Goal: Information Seeking & Learning: Learn about a topic

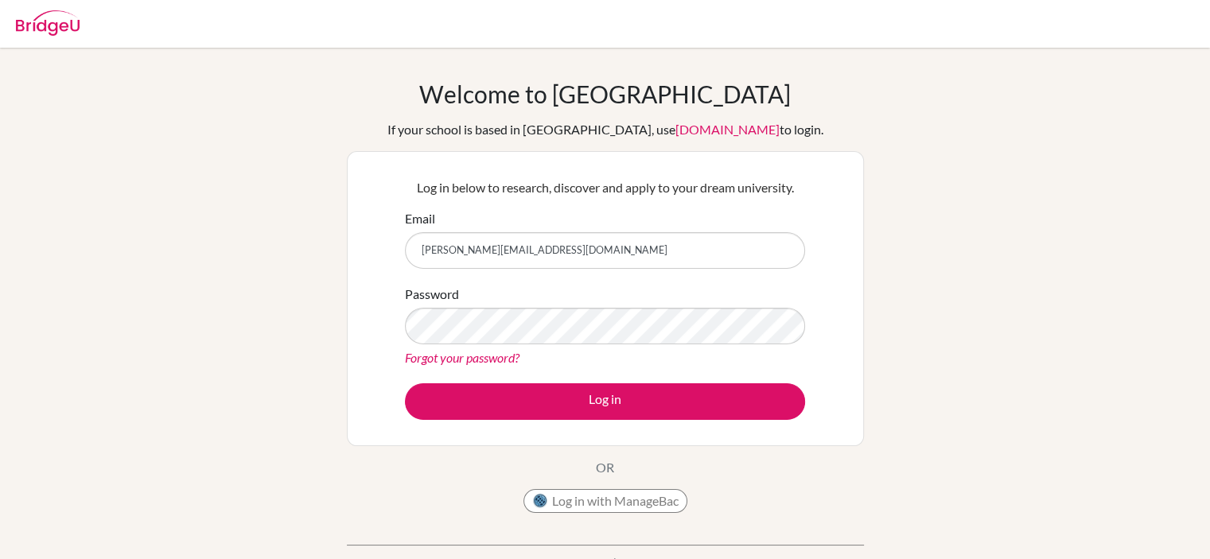
click at [405, 383] on button "Log in" at bounding box center [605, 401] width 400 height 37
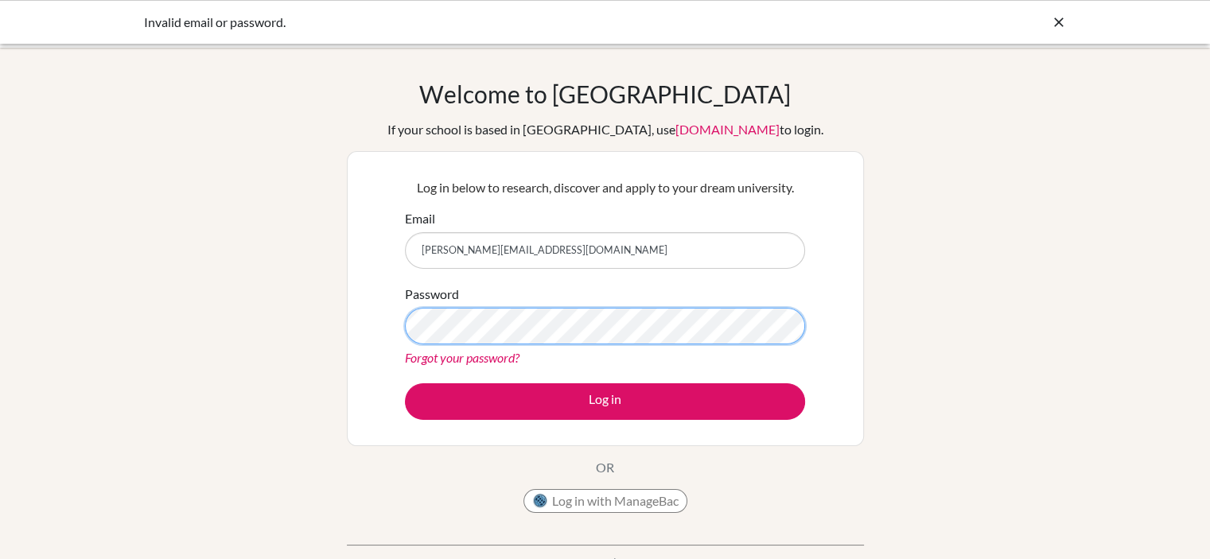
click at [405, 383] on button "Log in" at bounding box center [605, 401] width 400 height 37
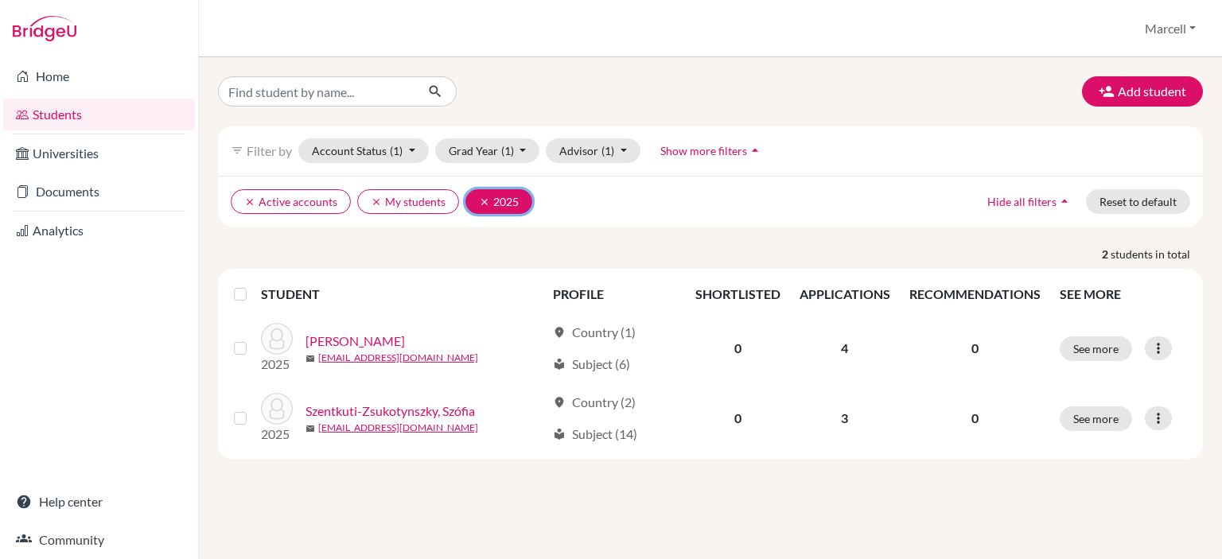
click at [480, 199] on icon "clear" at bounding box center [484, 201] width 11 height 11
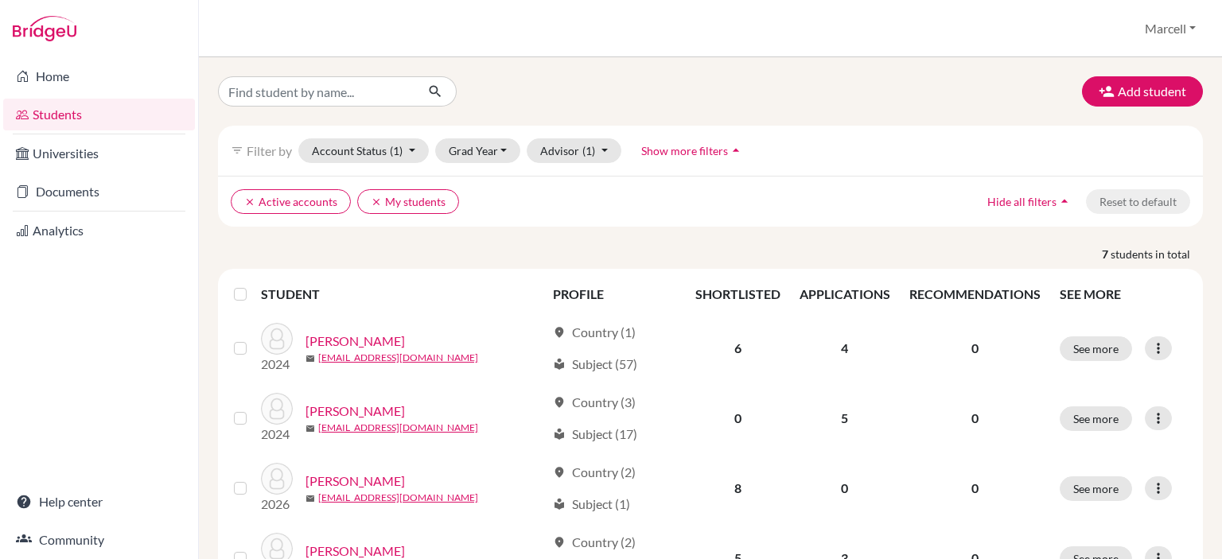
scroll to position [80, 0]
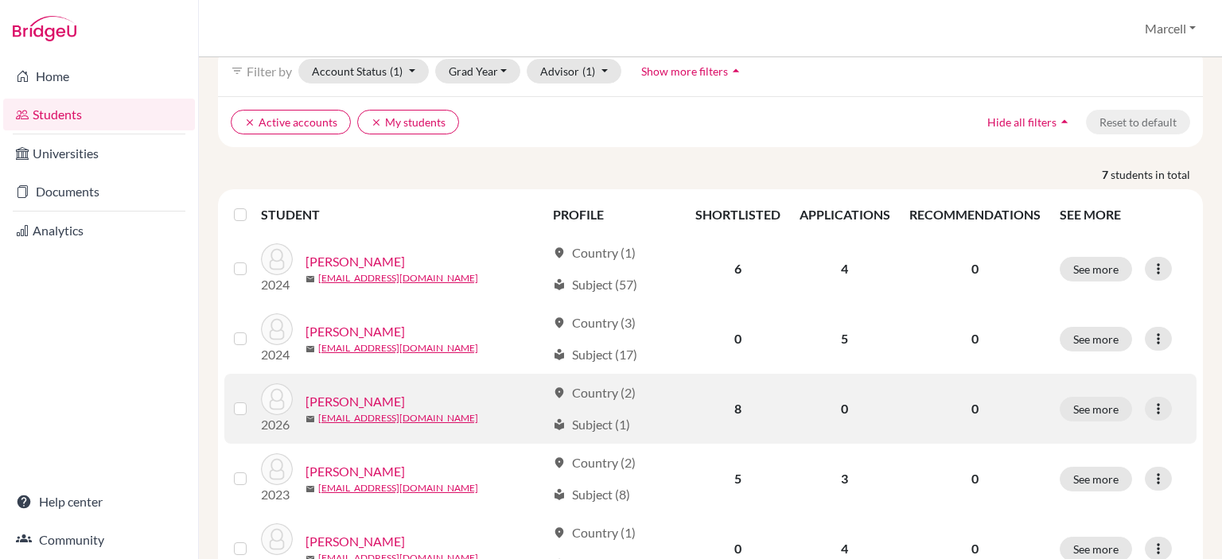
click at [332, 403] on link "Eigler, András" at bounding box center [354, 401] width 99 height 19
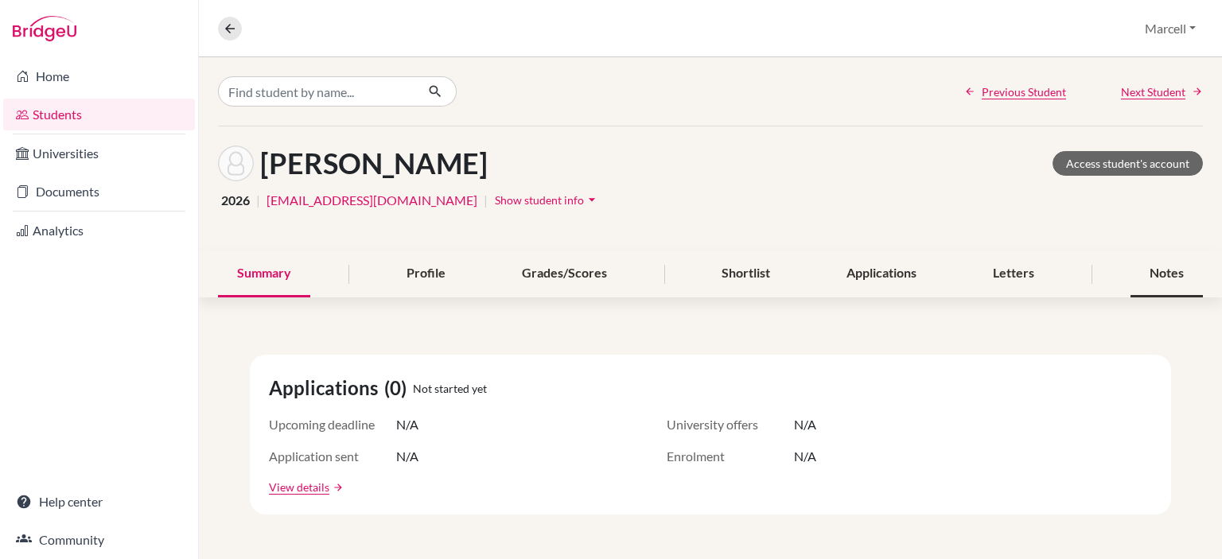
click at [1187, 282] on div "Notes" at bounding box center [1166, 274] width 72 height 47
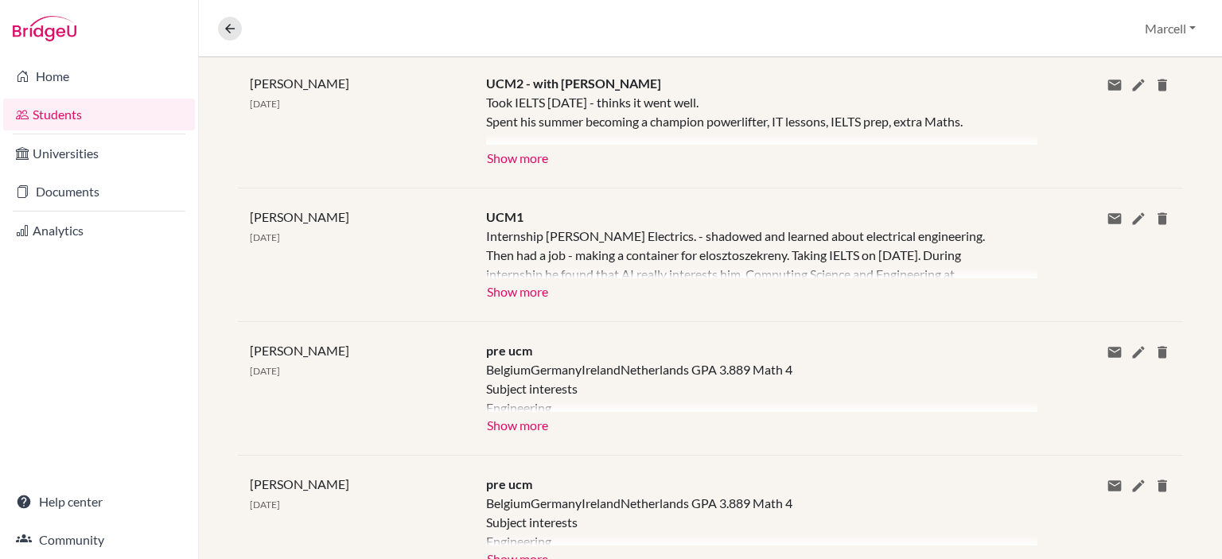
scroll to position [413, 0]
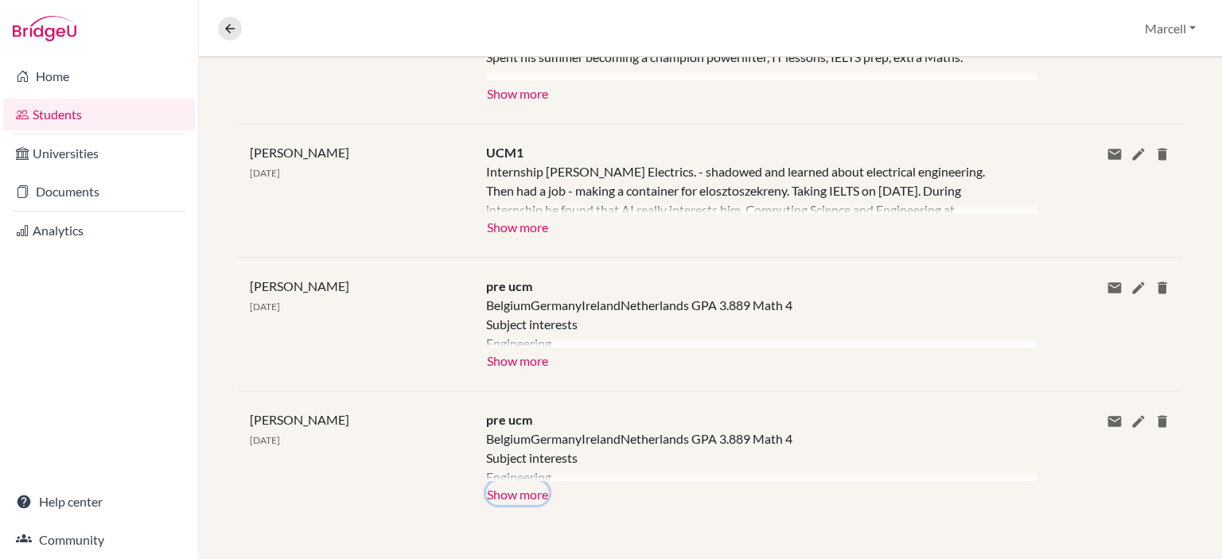
click at [519, 496] on button "Show more" at bounding box center [517, 493] width 63 height 24
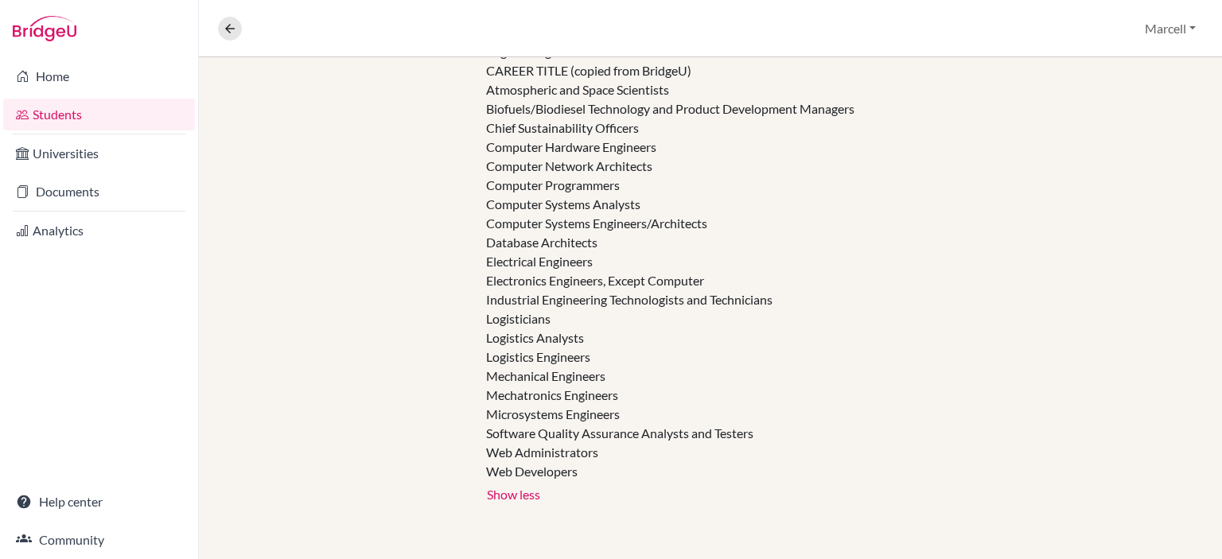
scroll to position [441, 0]
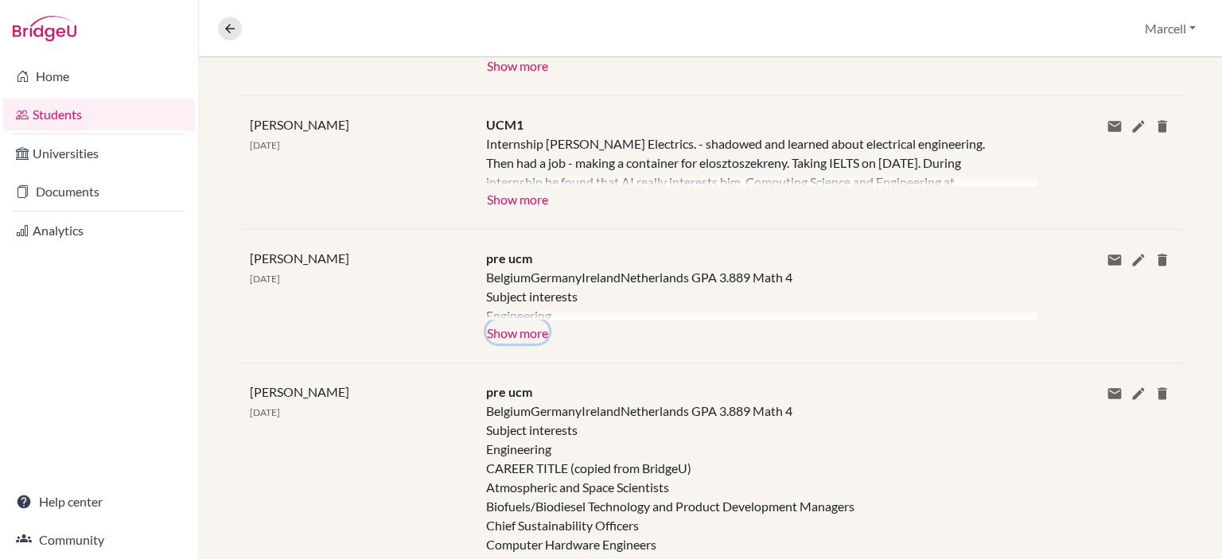
click at [499, 326] on button "Show more" at bounding box center [517, 332] width 63 height 24
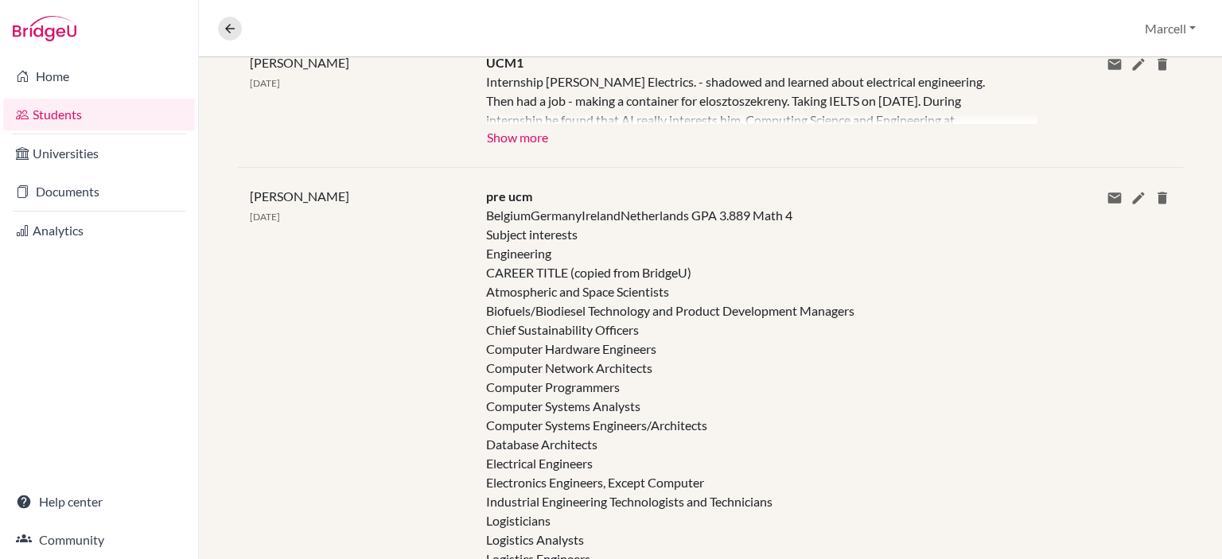
scroll to position [361, 0]
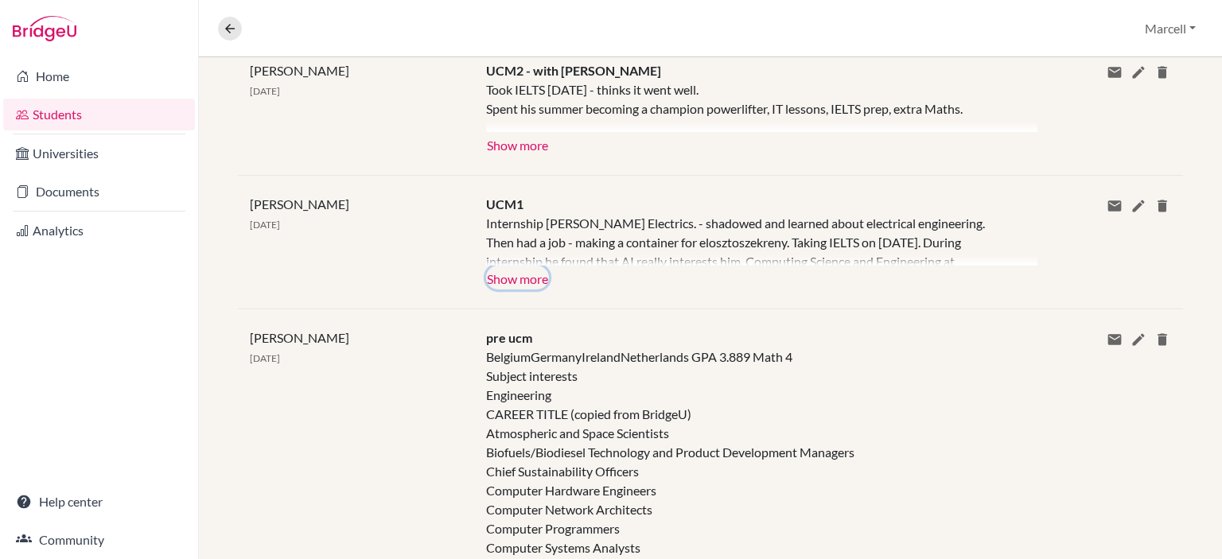
click at [516, 272] on button "Show more" at bounding box center [517, 278] width 63 height 24
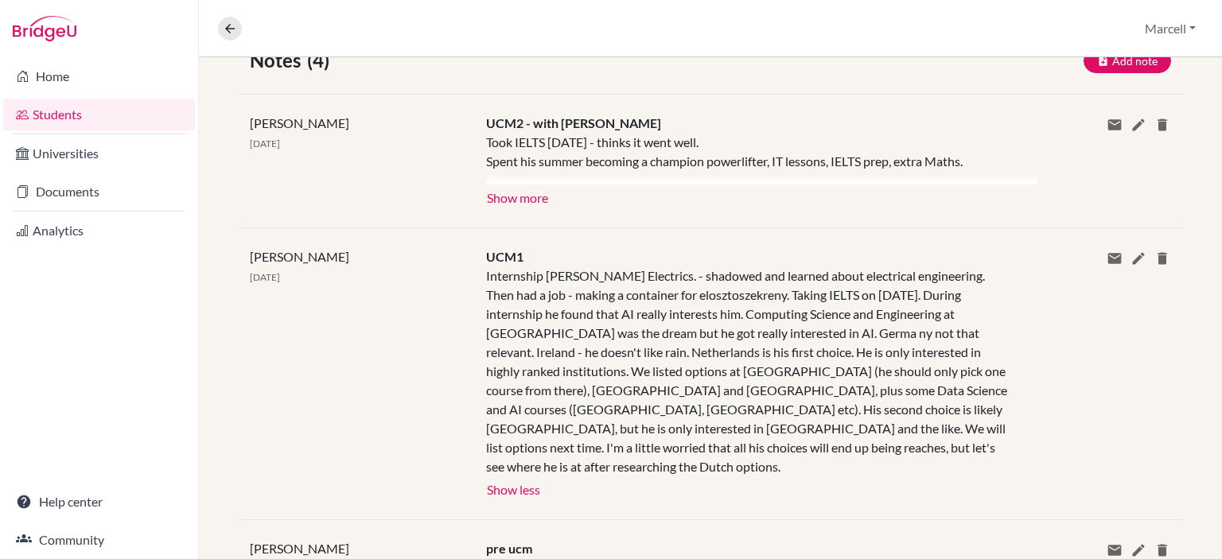
scroll to position [282, 0]
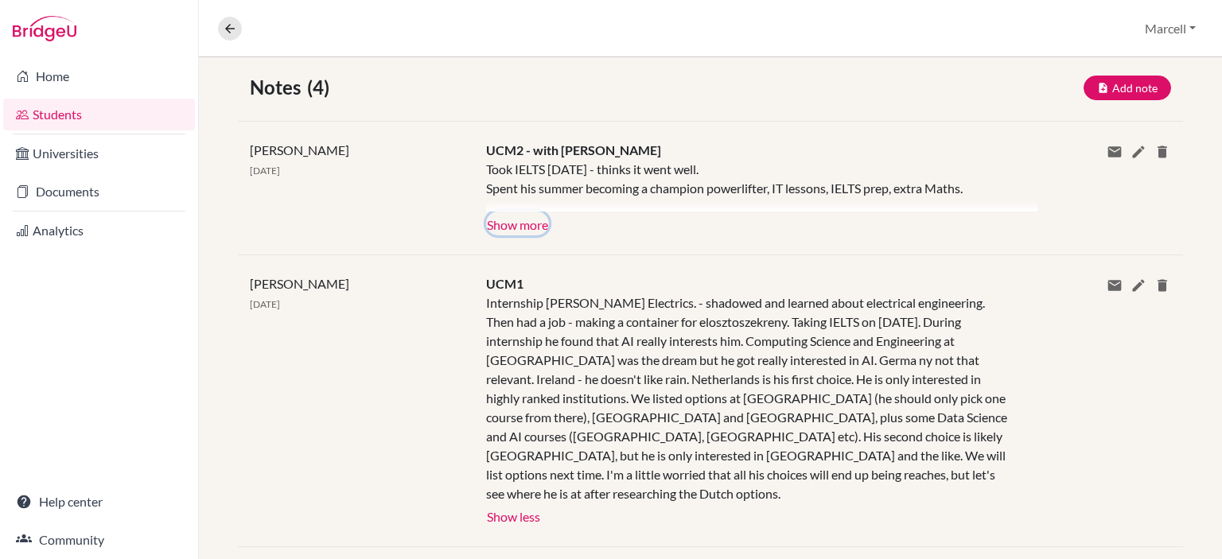
click at [500, 225] on button "Show more" at bounding box center [517, 224] width 63 height 24
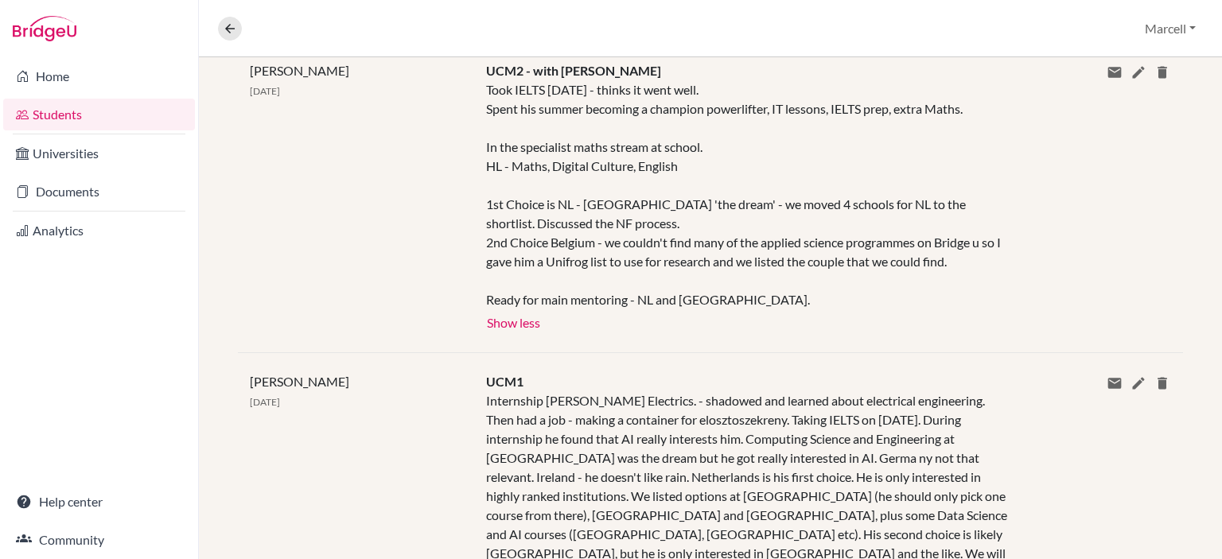
scroll to position [202, 0]
